Goal: Task Accomplishment & Management: Use online tool/utility

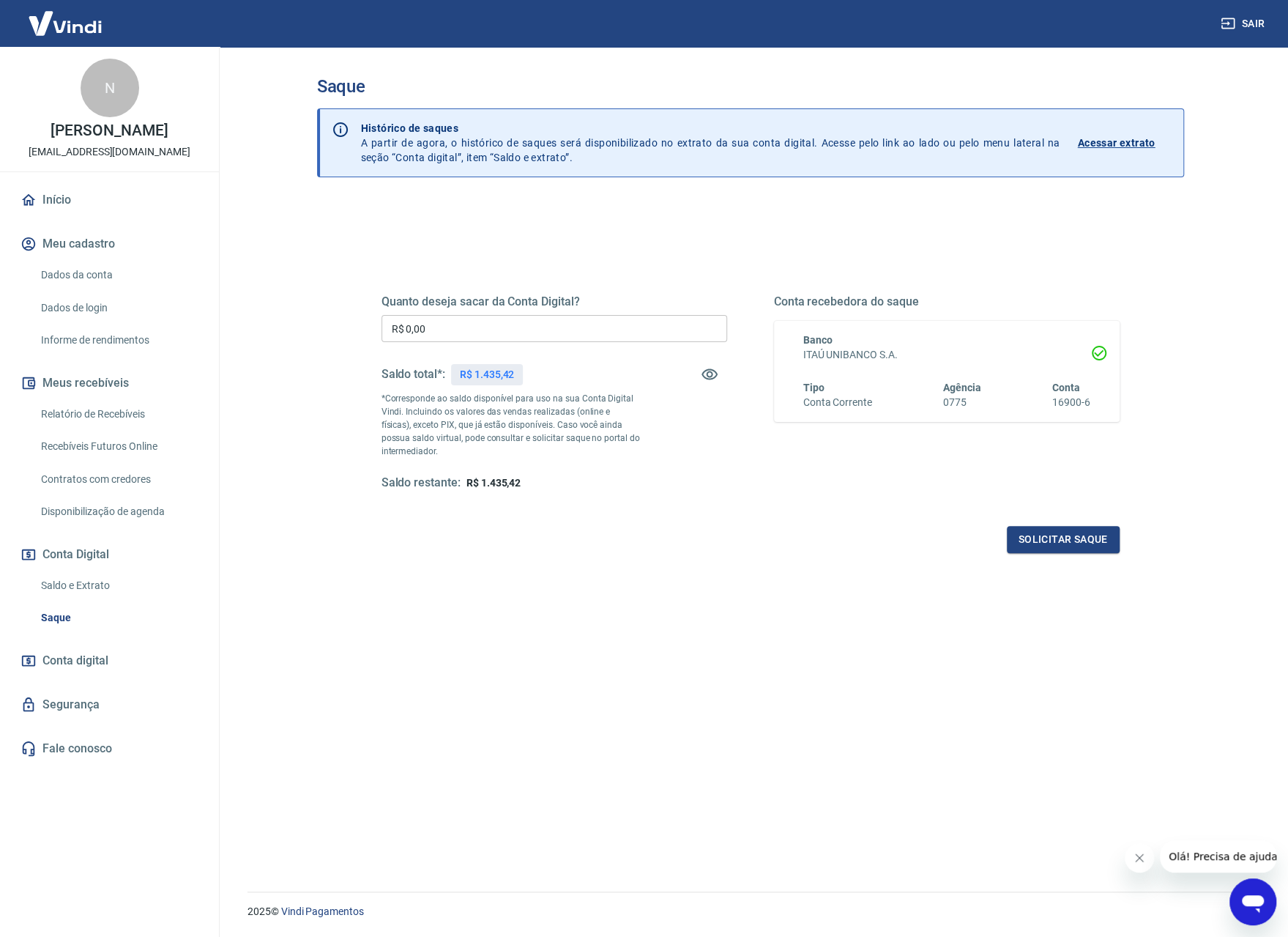
click at [485, 326] on input "R$ 0,00" at bounding box center [554, 328] width 345 height 27
type input "R$ 1.435,42"
click at [1054, 539] on button "Solicitar saque" at bounding box center [1063, 539] width 113 height 27
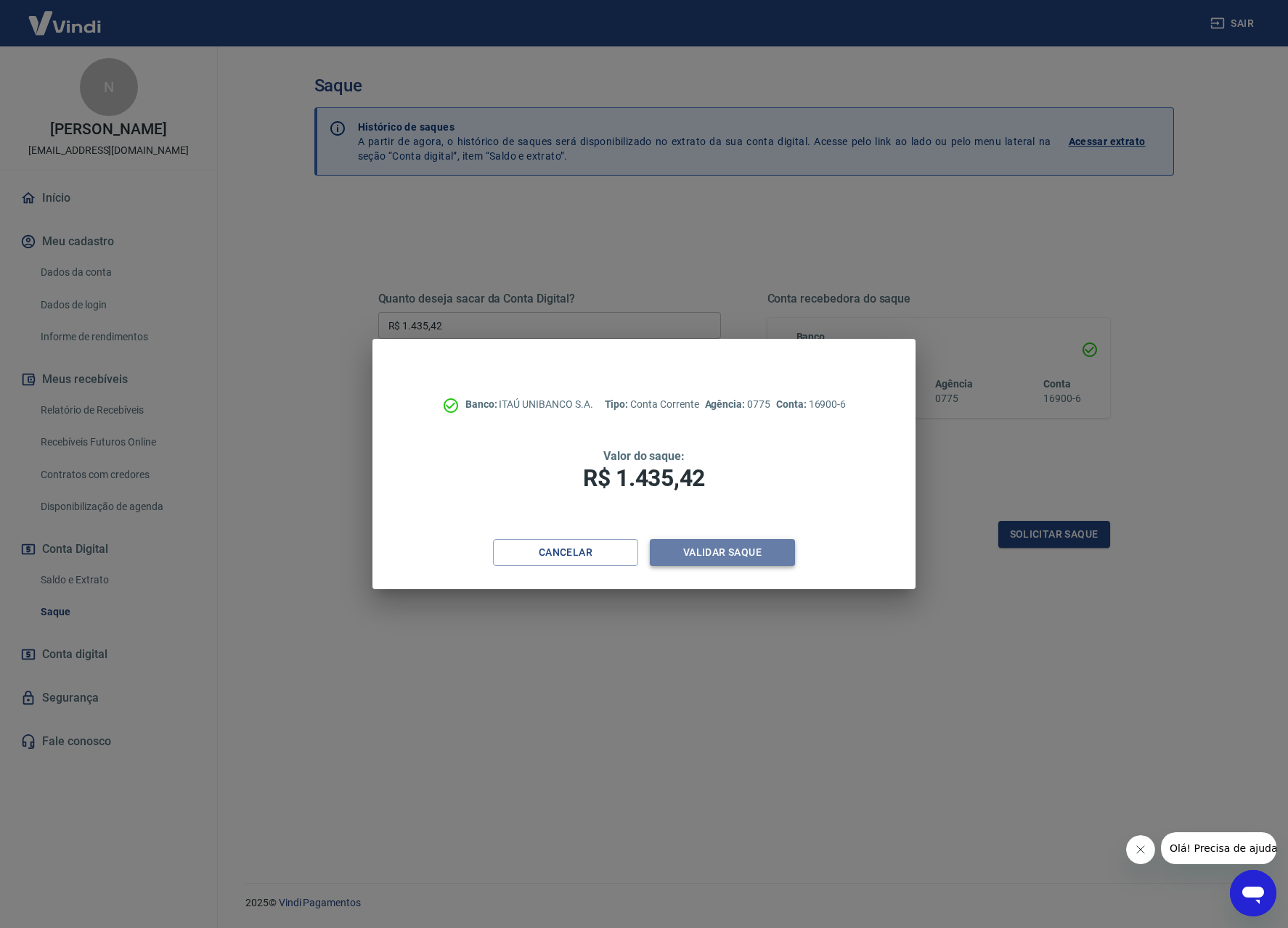
click at [748, 548] on button "Validar saque" at bounding box center [722, 552] width 145 height 27
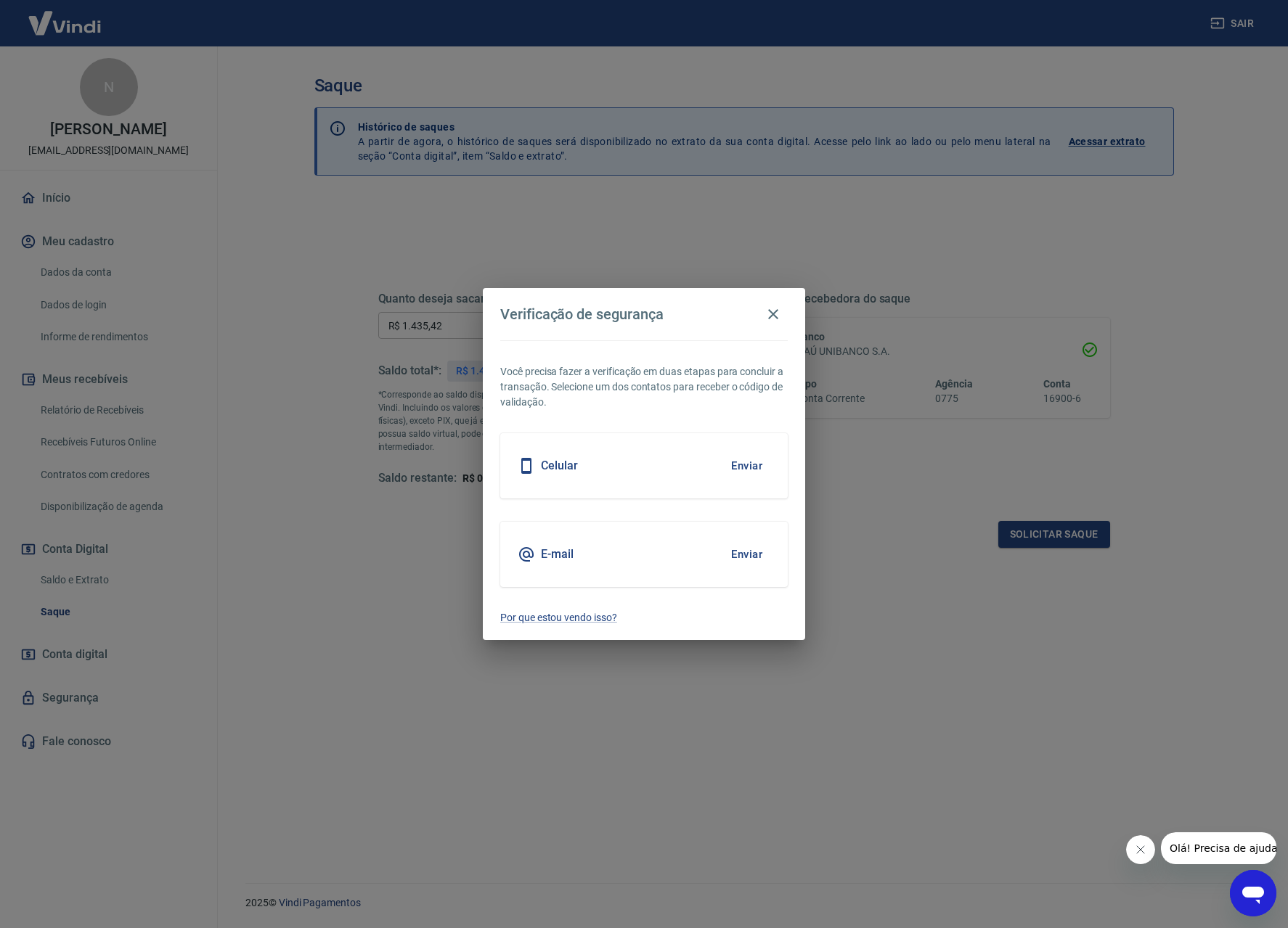
click at [746, 469] on button "Enviar" at bounding box center [747, 466] width 47 height 30
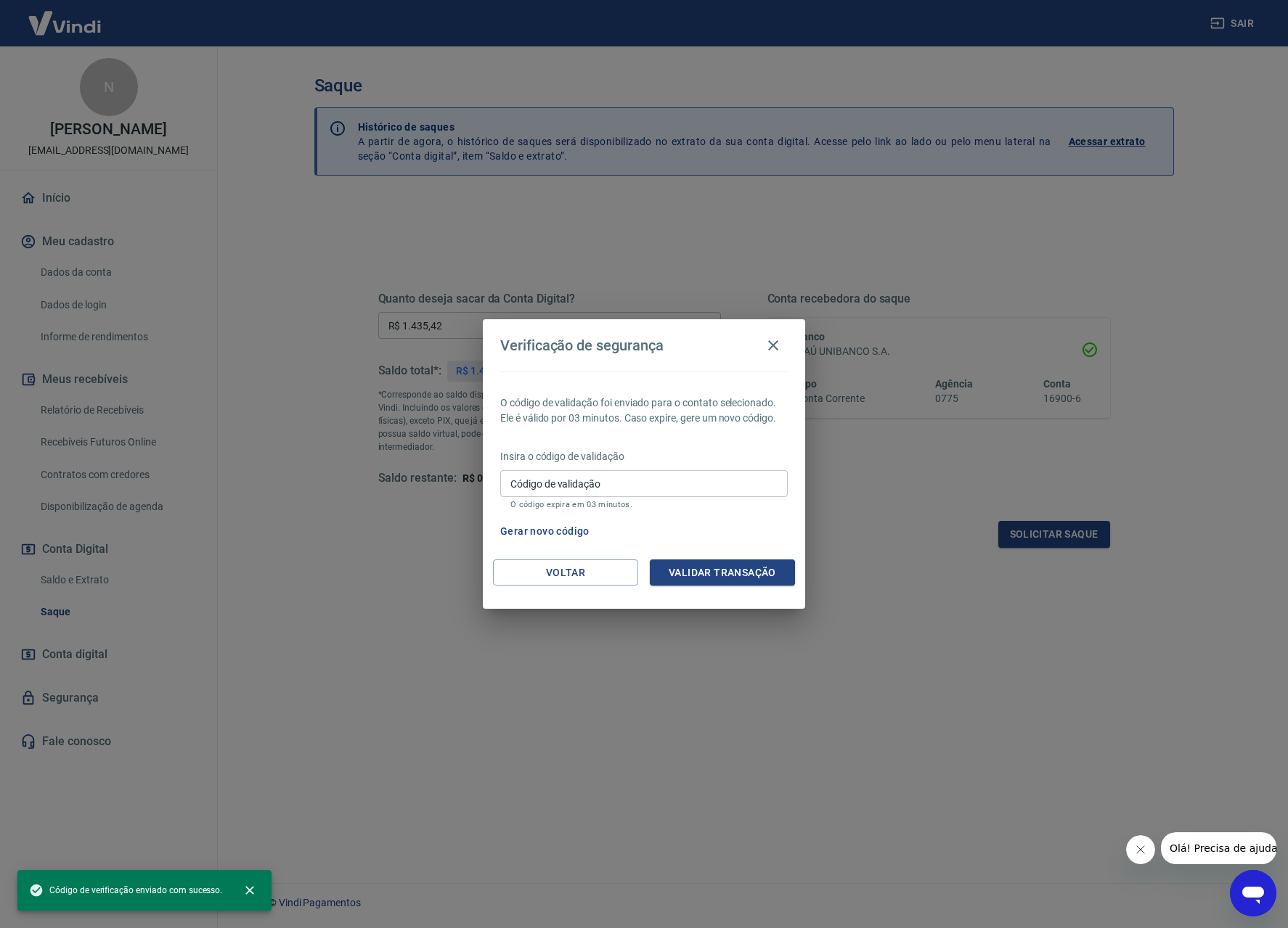
click at [508, 489] on input "Código de validação" at bounding box center [644, 483] width 288 height 27
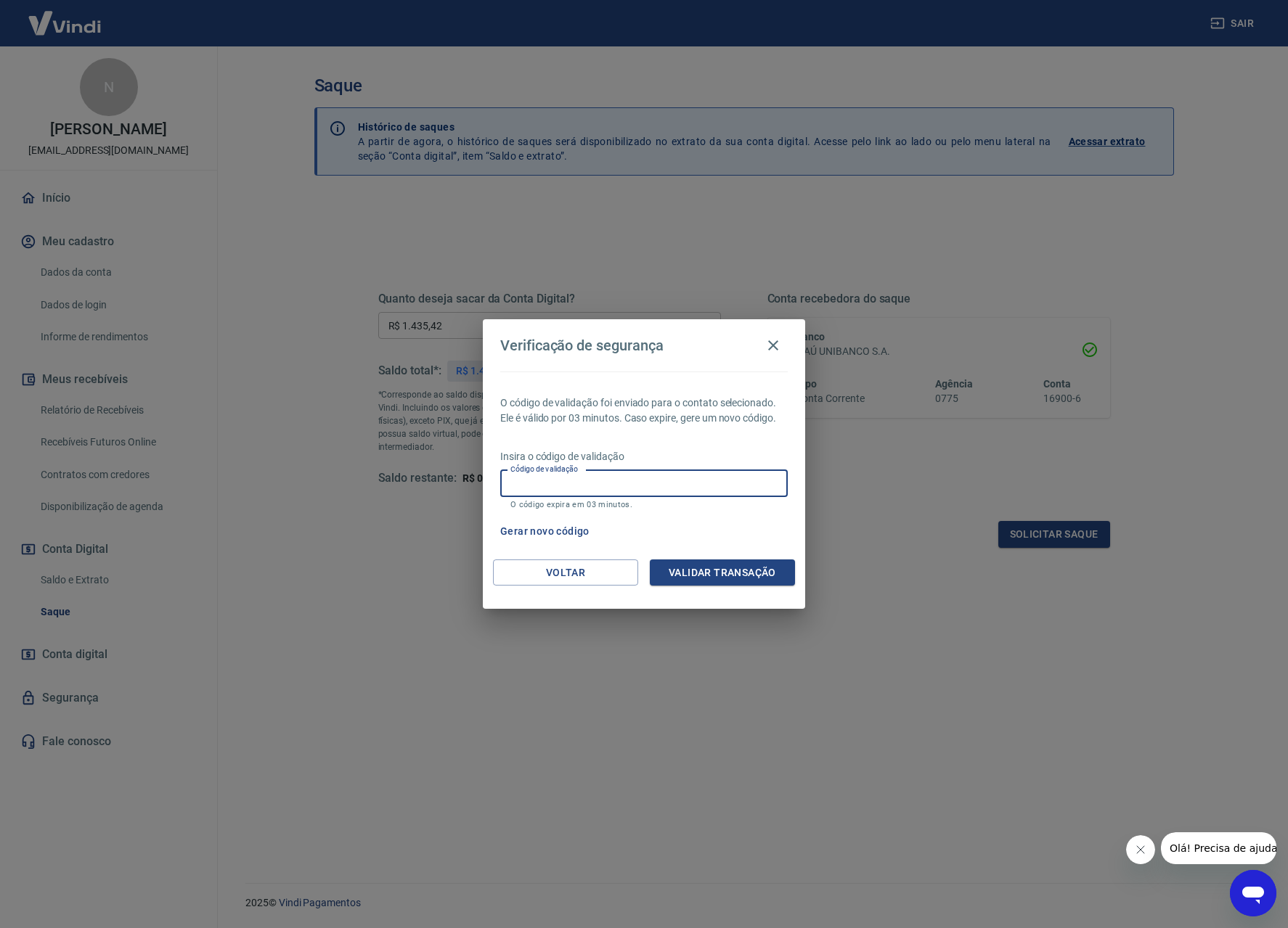
click at [519, 475] on label "Código de validação" at bounding box center [543, 469] width 68 height 11
click at [519, 484] on input "Código de validação" at bounding box center [644, 483] width 288 height 27
type input "914145"
click at [713, 569] on button "Validar transação" at bounding box center [722, 572] width 145 height 27
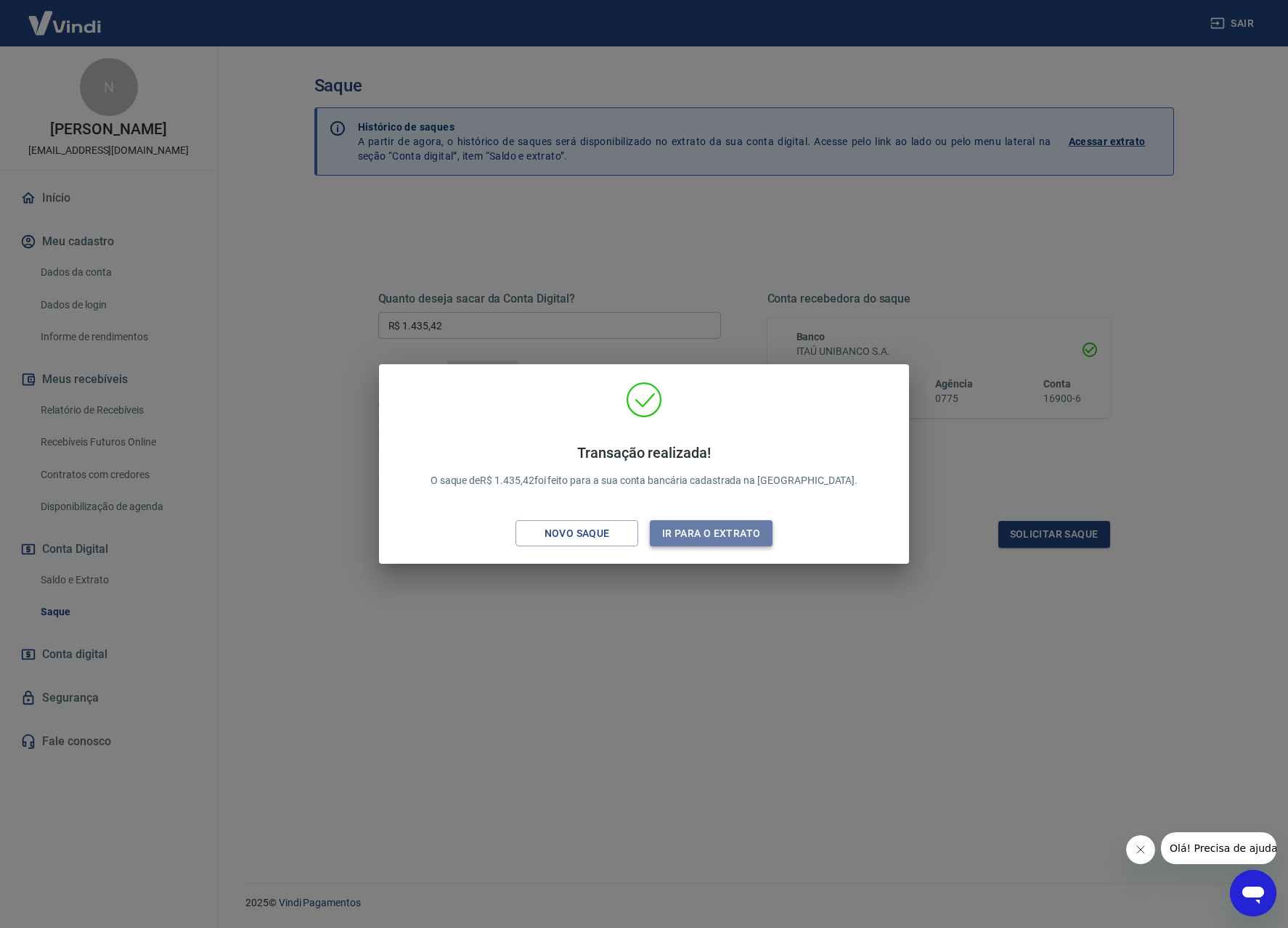
click at [723, 533] on button "Ir para o extrato" at bounding box center [711, 533] width 123 height 27
